Goal: Information Seeking & Learning: Learn about a topic

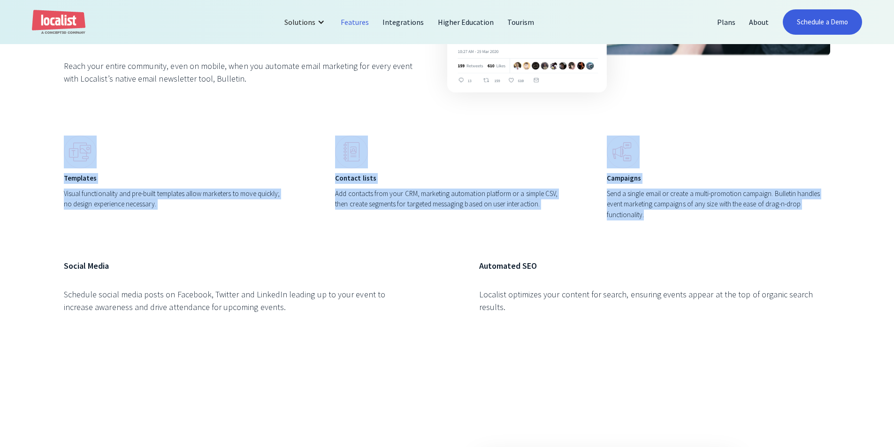
drag, startPoint x: 27, startPoint y: 117, endPoint x: 807, endPoint y: 222, distance: 787.1
click at [807, 222] on div "Digital Promotion Omnichannel event marketing, simplified. Emails Reach your en…" at bounding box center [447, 89] width 894 height 614
click at [807, 222] on div "Templates Visual functionality and pre-built templates allow marketers to move …" at bounding box center [447, 182] width 766 height 92
drag, startPoint x: 807, startPoint y: 222, endPoint x: 36, endPoint y: 114, distance: 778.2
click at [36, 114] on div "Digital Promotion Omnichannel event marketing, simplified. Emails Reach your en…" at bounding box center [447, 89] width 894 height 614
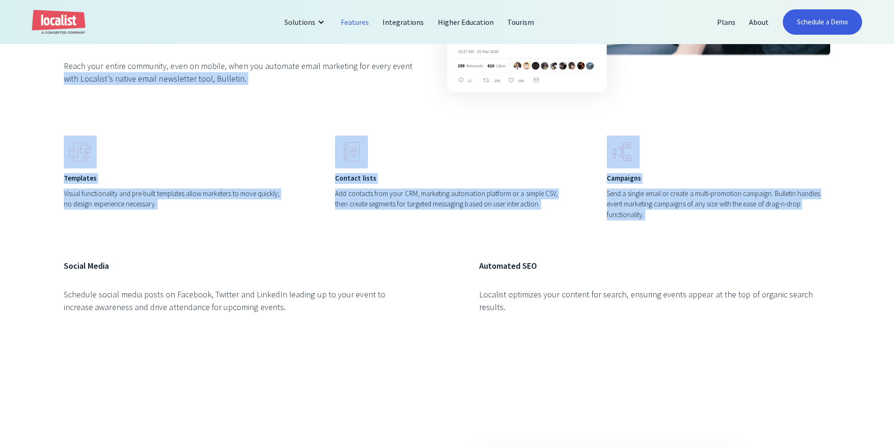
click at [36, 114] on div "Digital Promotion Omnichannel event marketing, simplified. Emails Reach your en…" at bounding box center [447, 89] width 894 height 614
drag, startPoint x: 490, startPoint y: 146, endPoint x: 857, endPoint y: 214, distance: 372.8
click at [857, 214] on div "Digital Promotion Omnichannel event marketing, simplified. Emails Reach your en…" at bounding box center [447, 89] width 894 height 614
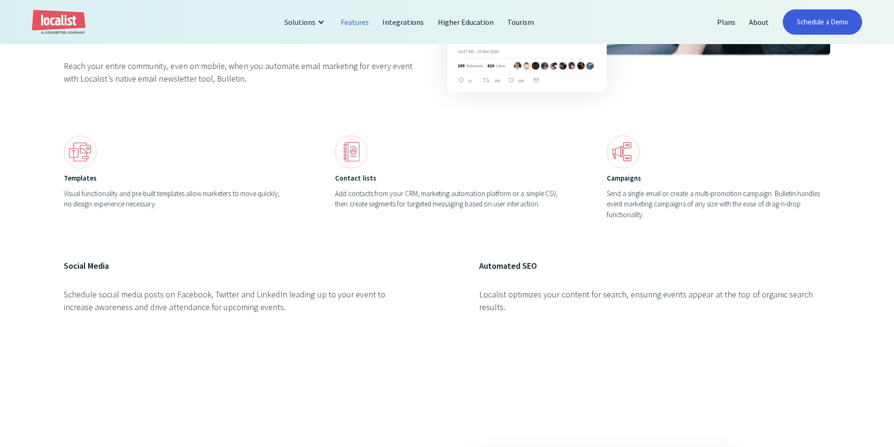
click at [854, 89] on div "Digital Promotion Omnichannel event marketing, simplified. Emails Reach your en…" at bounding box center [447, 89] width 894 height 614
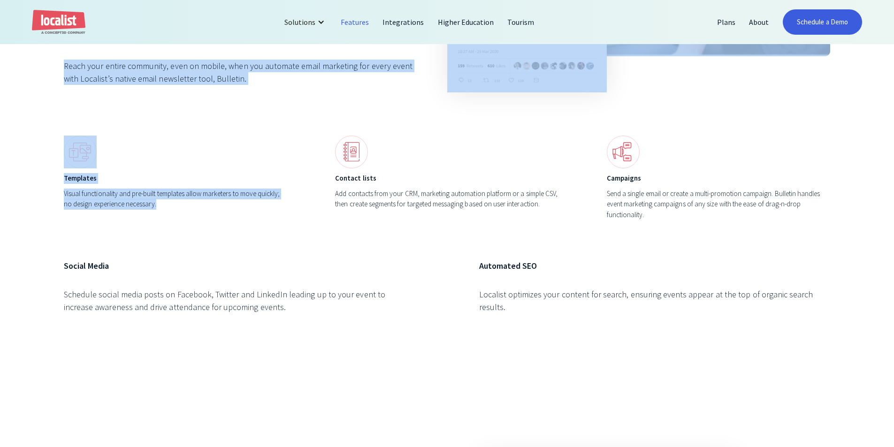
drag, startPoint x: 638, startPoint y: 106, endPoint x: 231, endPoint y: 233, distance: 426.4
click at [231, 233] on div "Digital Promotion Omnichannel event marketing, simplified. Emails Reach your en…" at bounding box center [447, 89] width 894 height 614
click at [231, 233] on div "Digital Promotion Omnichannel event marketing, simplified. Emails Reach your en…" at bounding box center [447, 89] width 766 height 487
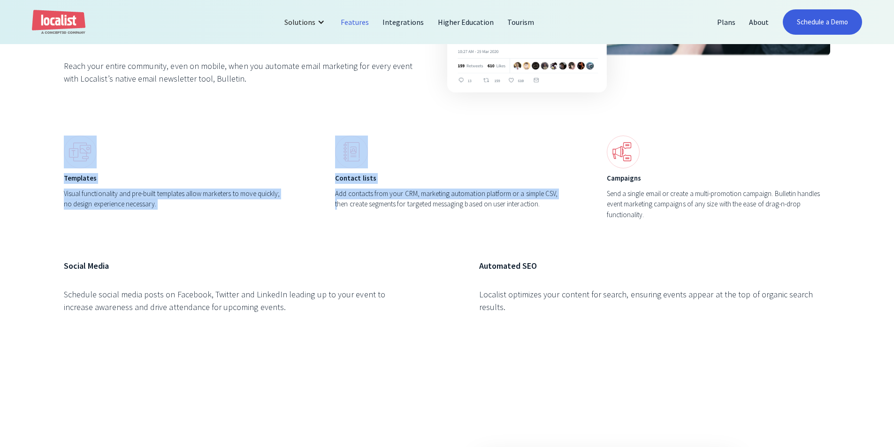
drag, startPoint x: 352, startPoint y: 239, endPoint x: 23, endPoint y: 136, distance: 344.4
click at [23, 136] on div "Digital Promotion Omnichannel event marketing, simplified. Emails Reach your en…" at bounding box center [447, 89] width 894 height 614
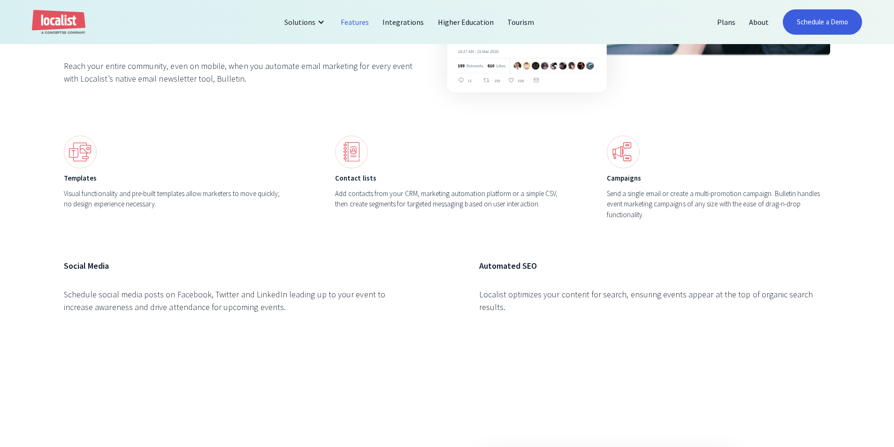
click at [607, 234] on div "Digital Promotion Omnichannel event marketing, simplified. Emails Reach your en…" at bounding box center [447, 89] width 766 height 487
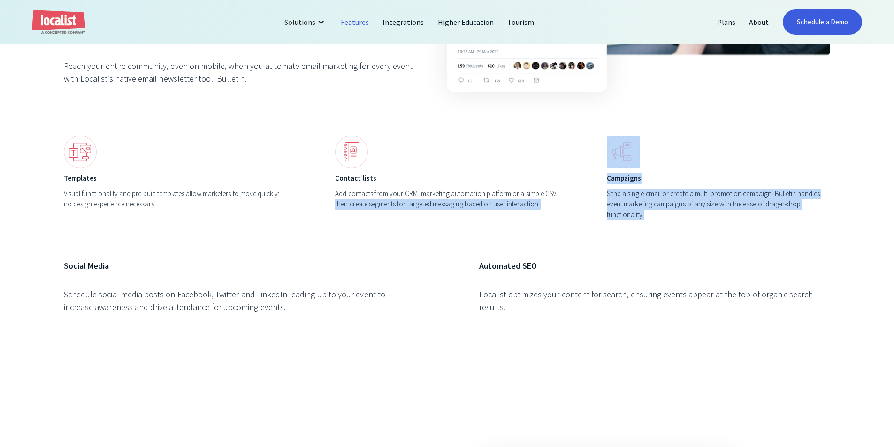
drag, startPoint x: 326, startPoint y: 223, endPoint x: 880, endPoint y: 240, distance: 553.7
click at [880, 240] on div "Digital Promotion Omnichannel event marketing, simplified. Emails Reach your en…" at bounding box center [447, 89] width 894 height 614
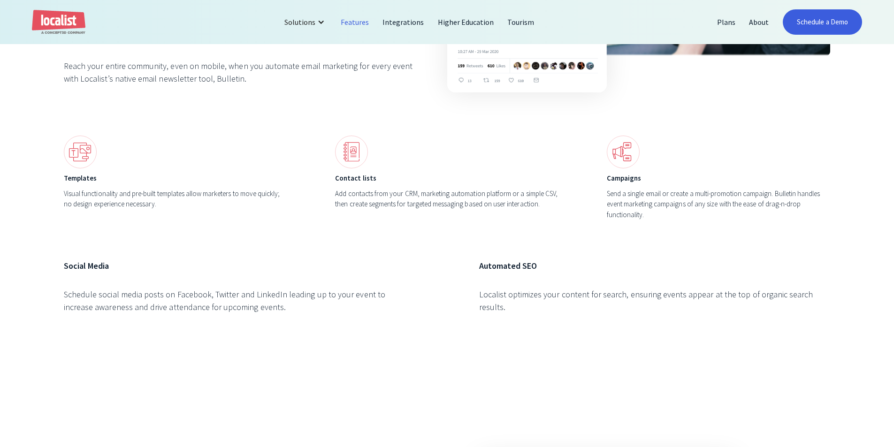
drag, startPoint x: 315, startPoint y: 326, endPoint x: 43, endPoint y: 260, distance: 280.1
click at [43, 260] on div "Digital Promotion Omnichannel event marketing, simplified. Emails Reach your en…" at bounding box center [447, 89] width 894 height 614
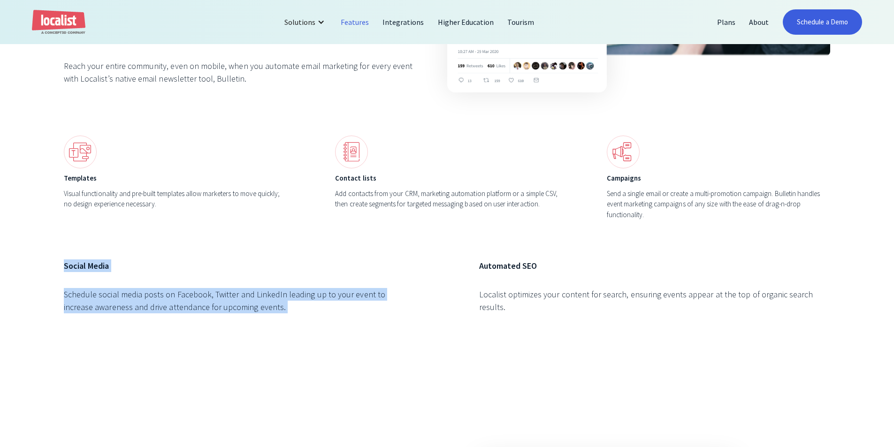
drag, startPoint x: 69, startPoint y: 271, endPoint x: 338, endPoint y: 321, distance: 274.4
click at [338, 321] on div "Digital Promotion Omnichannel event marketing, simplified. Emails Reach your en…" at bounding box center [447, 89] width 894 height 614
click at [339, 321] on div "Social Media Schedule social media posts on Facebook, Twitter and LinkedIn lead…" at bounding box center [239, 296] width 351 height 73
click at [469, 248] on div "Digital Promotion Omnichannel event marketing, simplified. Emails Reach your en…" at bounding box center [447, 89] width 766 height 487
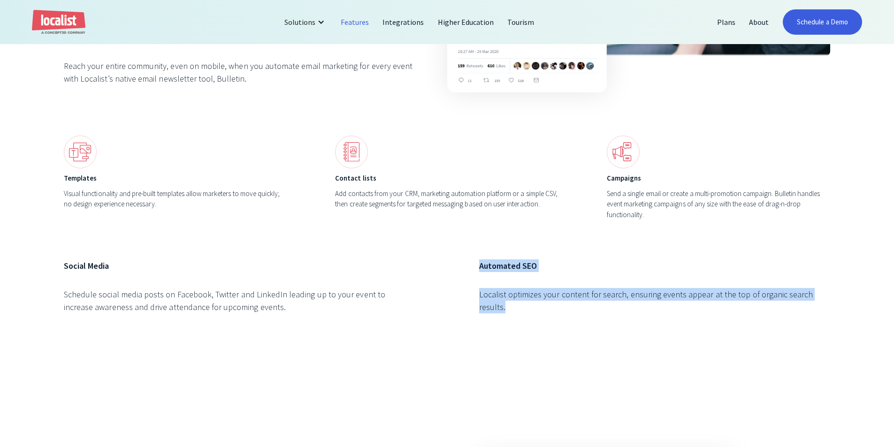
drag, startPoint x: 697, startPoint y: 304, endPoint x: 882, endPoint y: 323, distance: 185.9
click at [850, 323] on div "Digital Promotion Omnichannel event marketing, simplified. Emails Reach your en…" at bounding box center [447, 89] width 894 height 614
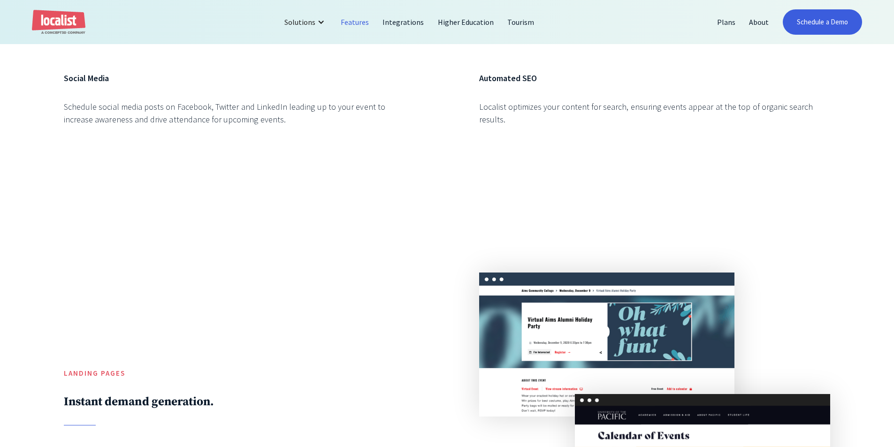
drag, startPoint x: 286, startPoint y: 222, endPoint x: 287, endPoint y: 213, distance: 8.9
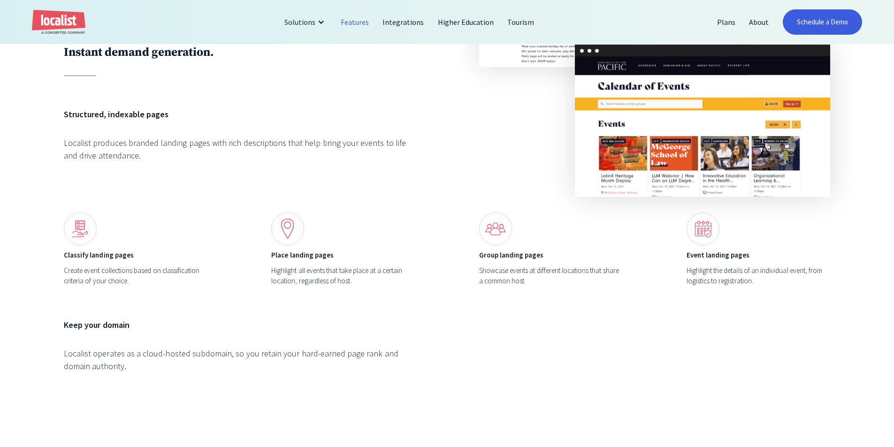
scroll to position [3856, 0]
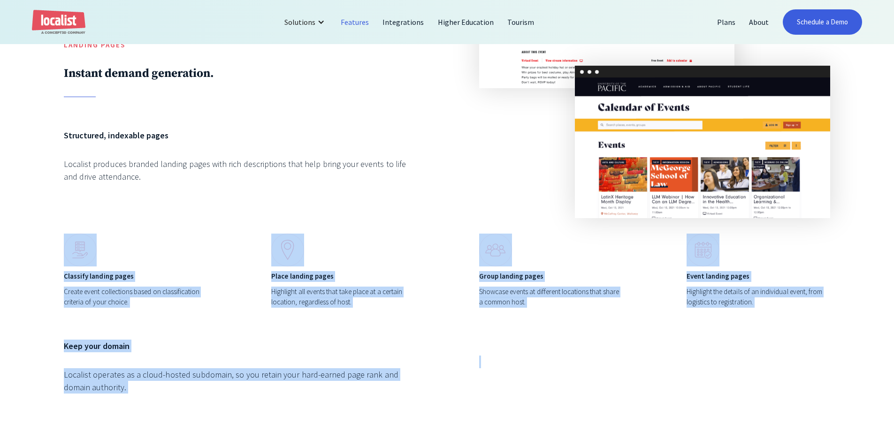
drag, startPoint x: 792, startPoint y: 358, endPoint x: 18, endPoint y: 233, distance: 784.5
click at [18, 233] on div "Landing Pages Instant demand generation. Structured, indexable pages Localist p…" at bounding box center [447, 178] width 894 height 596
drag, startPoint x: 187, startPoint y: 247, endPoint x: 390, endPoint y: 330, distance: 219.4
click at [390, 330] on div "Landing Pages Instant demand generation. Structured, indexable pages Localist p…" at bounding box center [447, 178] width 894 height 596
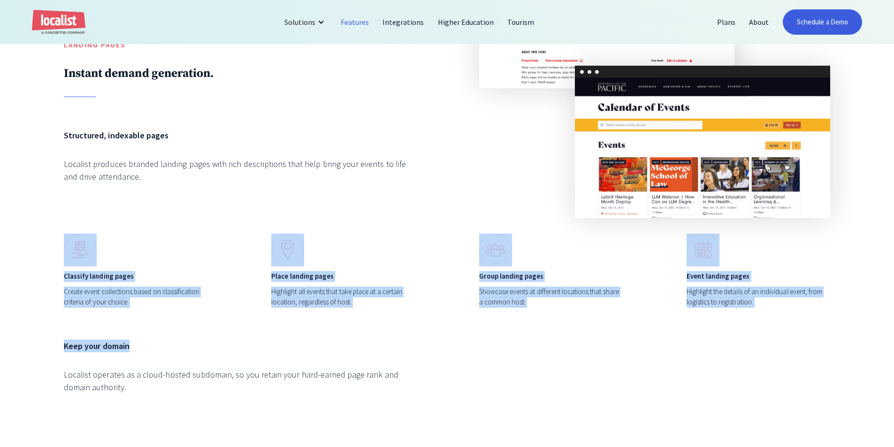
click at [439, 317] on div "Landing Pages Instant demand generation. Structured, indexable pages Localist p…" at bounding box center [447, 178] width 766 height 468
click at [356, 224] on div "Landing Pages Instant demand generation. Structured, indexable pages Localist p…" at bounding box center [447, 178] width 766 height 468
